Goal: Information Seeking & Learning: Learn about a topic

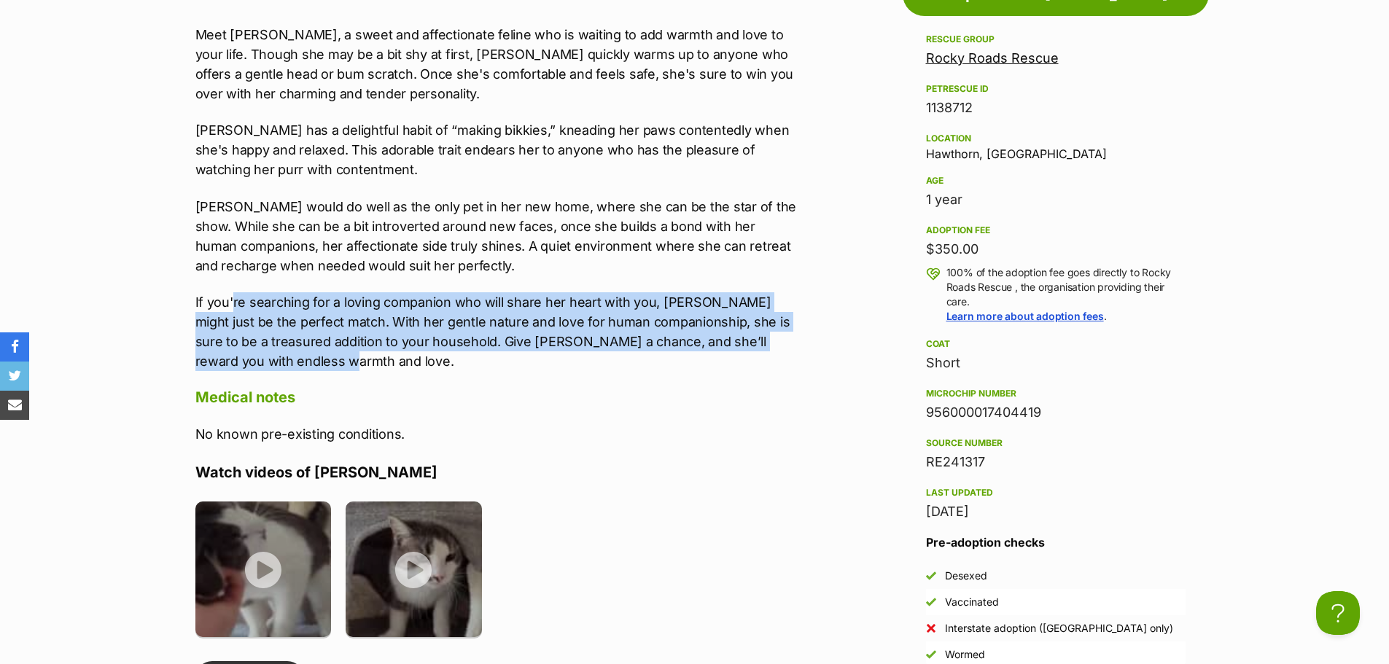
drag, startPoint x: 292, startPoint y: 361, endPoint x: 255, endPoint y: 284, distance: 84.8
click at [245, 279] on div "Meet Bonnie, a sweet and affectionate feline who is waiting to add warmth and l…" at bounding box center [496, 198] width 602 height 346
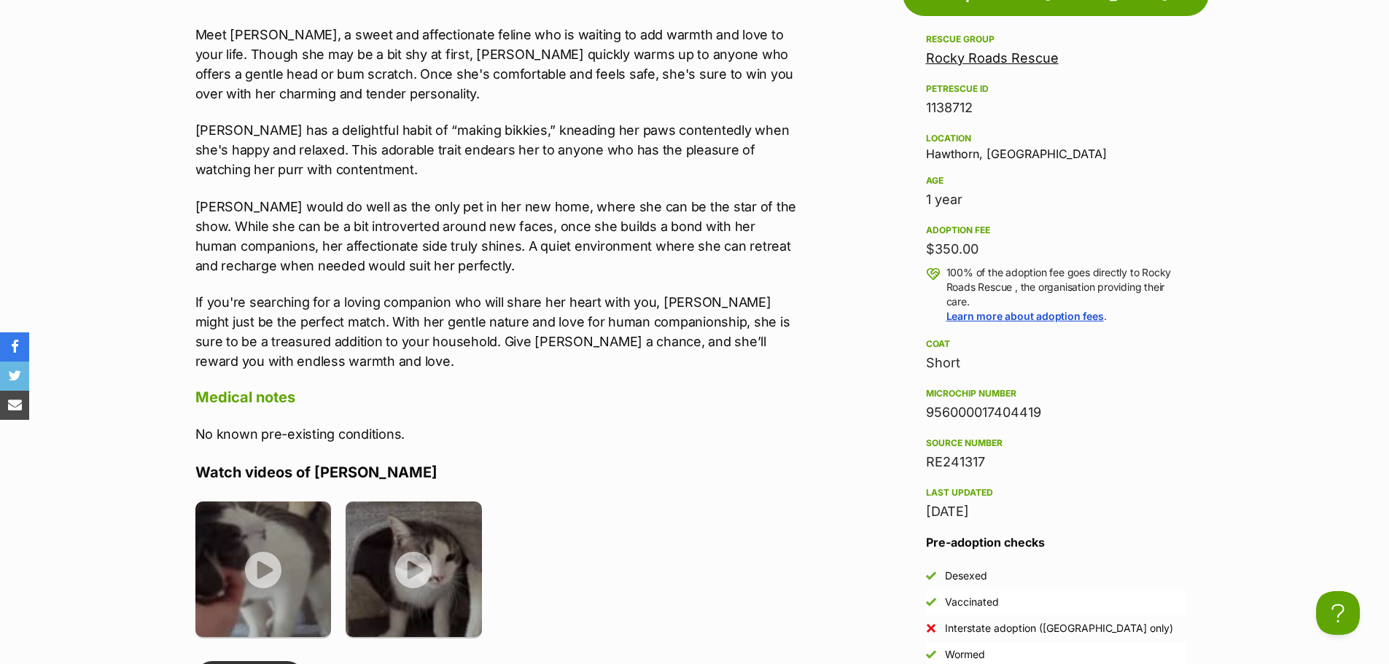
click at [314, 365] on p "If you're searching for a loving companion who will share her heart with you, B…" at bounding box center [496, 331] width 602 height 79
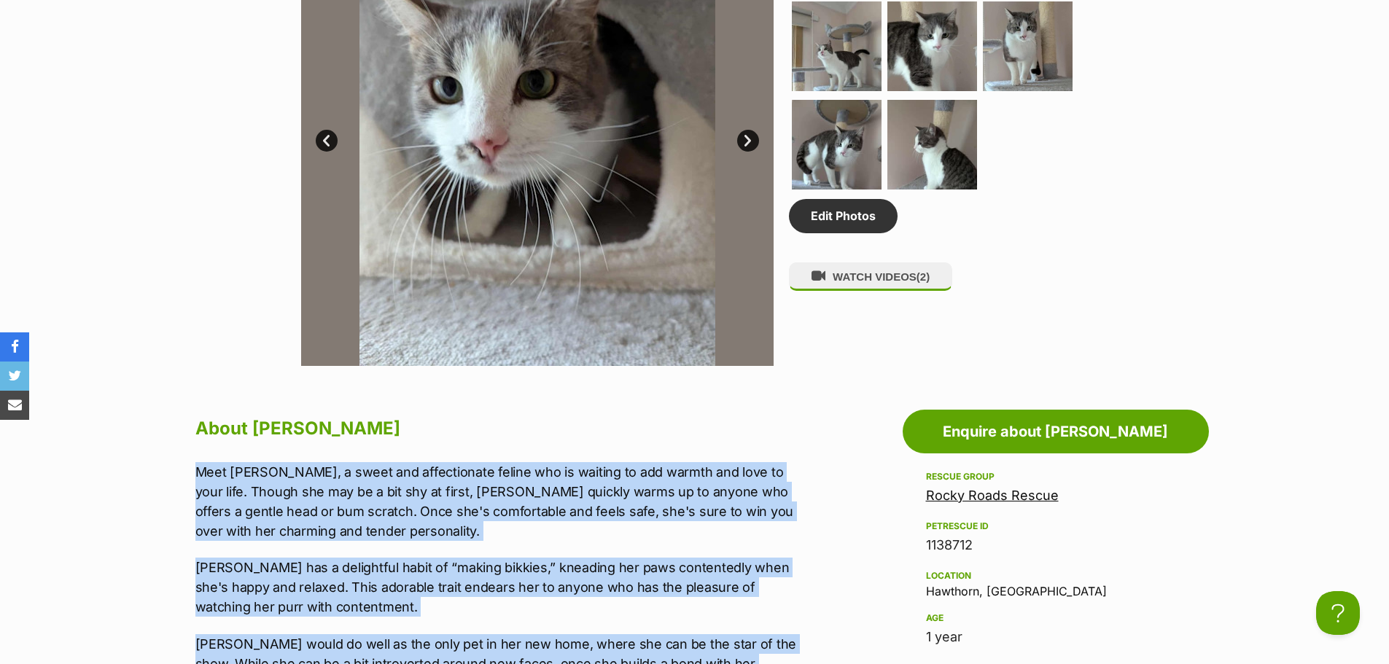
drag, startPoint x: 314, startPoint y: 364, endPoint x: 194, endPoint y: 460, distance: 153.5
copy div "Meet Bonnie, a sweet and affectionate feline who is waiting to add warmth and l…"
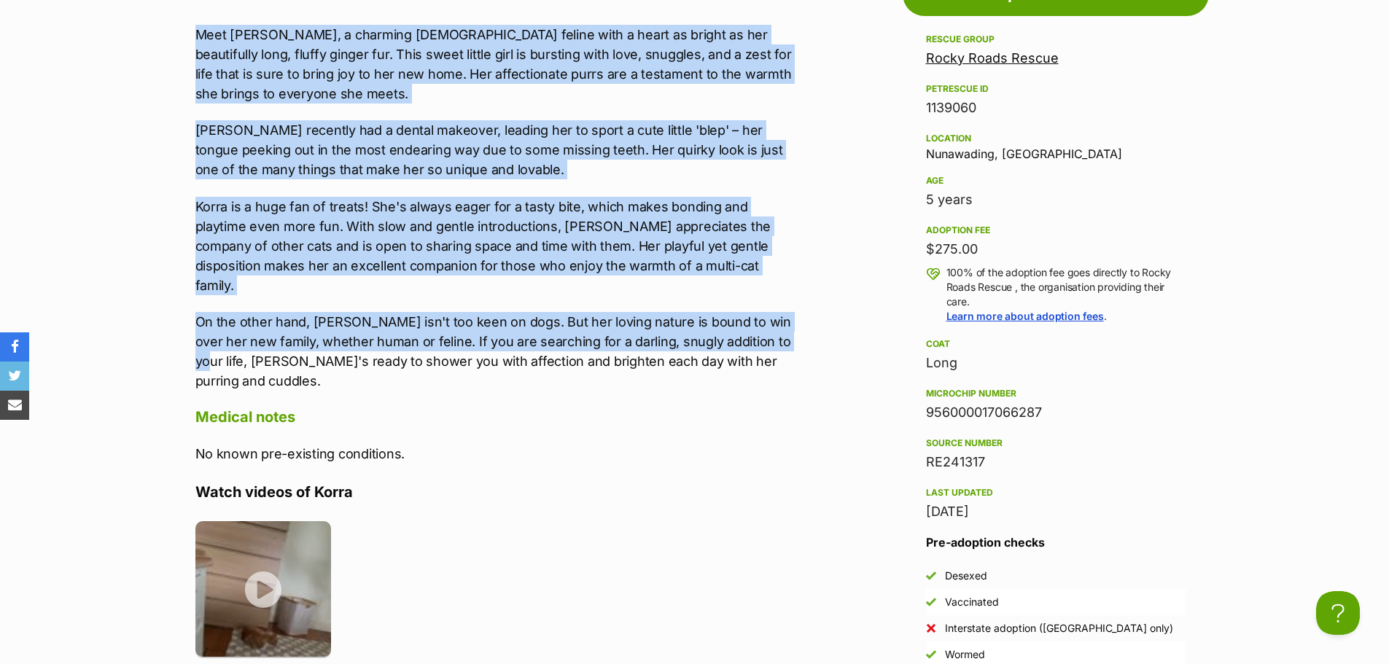
drag, startPoint x: 309, startPoint y: 107, endPoint x: 783, endPoint y: 367, distance: 540.5
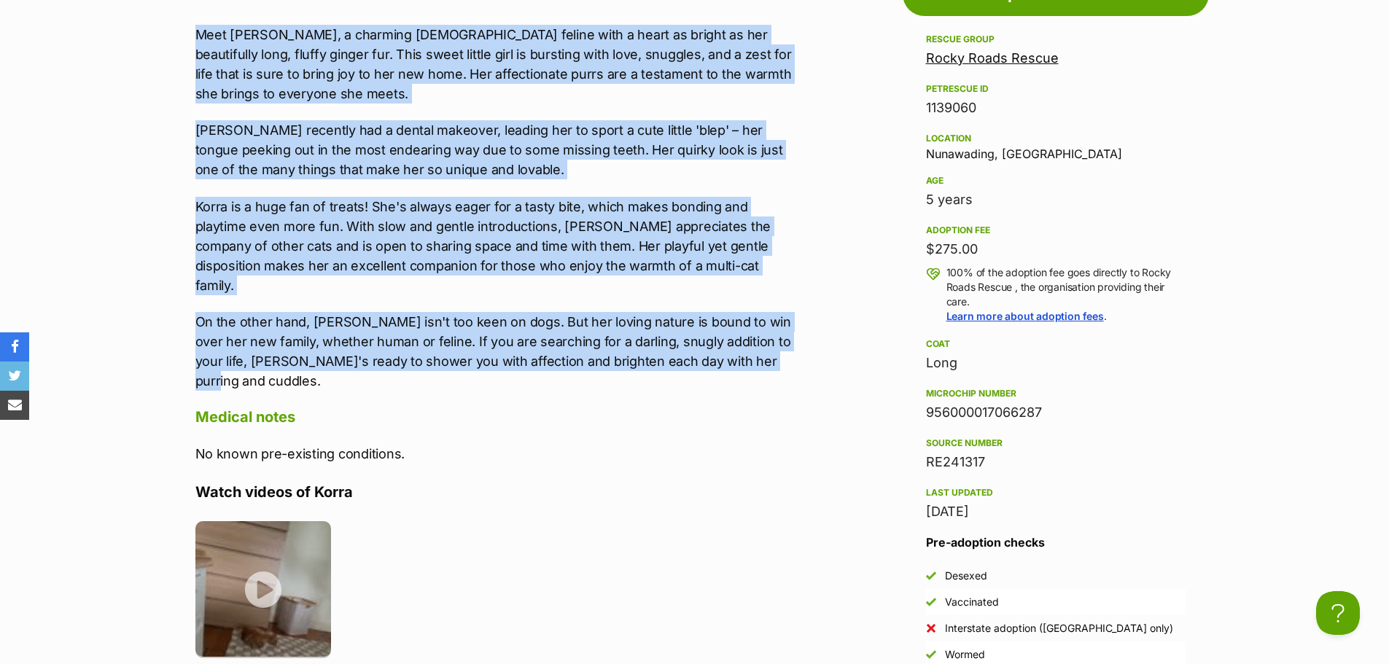
copy div "Meet Korra, a charming 5-year-old feline with a heart as bright as her beautifu…"
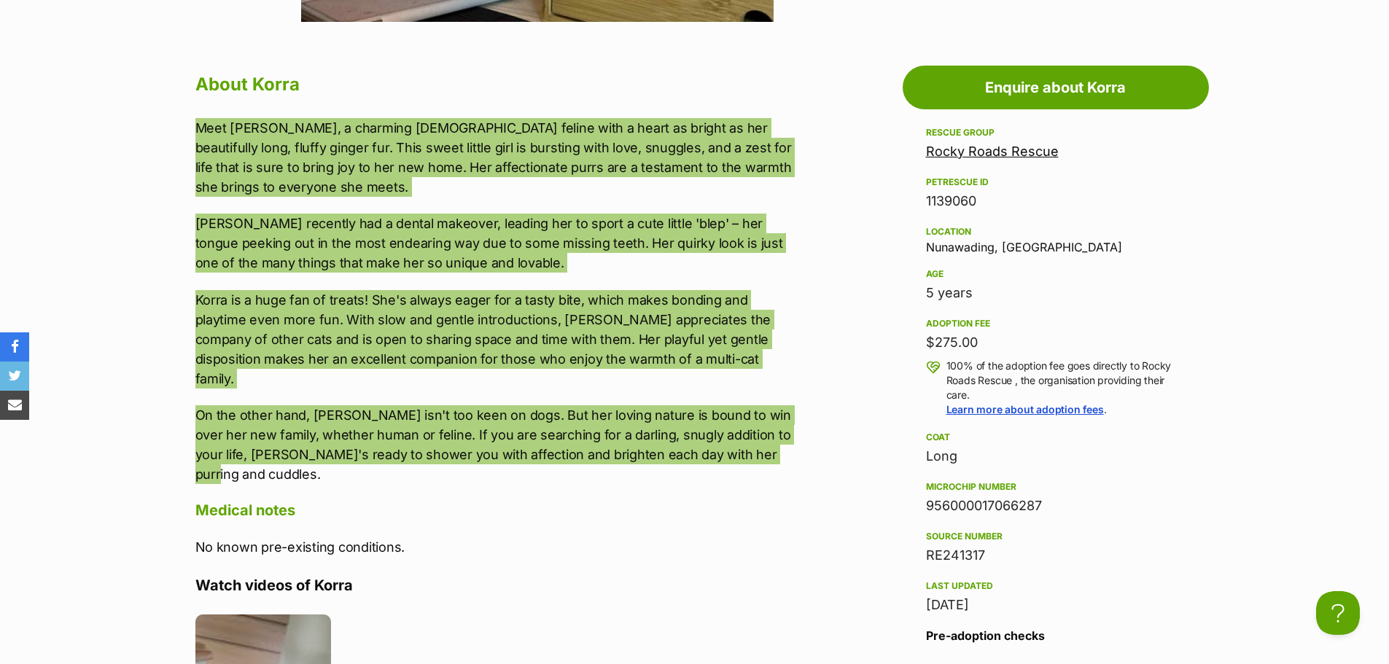
scroll to position [1021, 0]
